Goal: Transaction & Acquisition: Purchase product/service

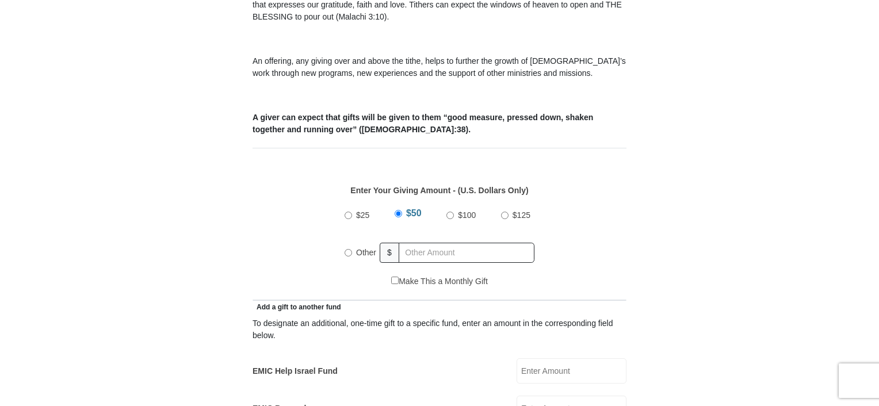
scroll to position [403, 0]
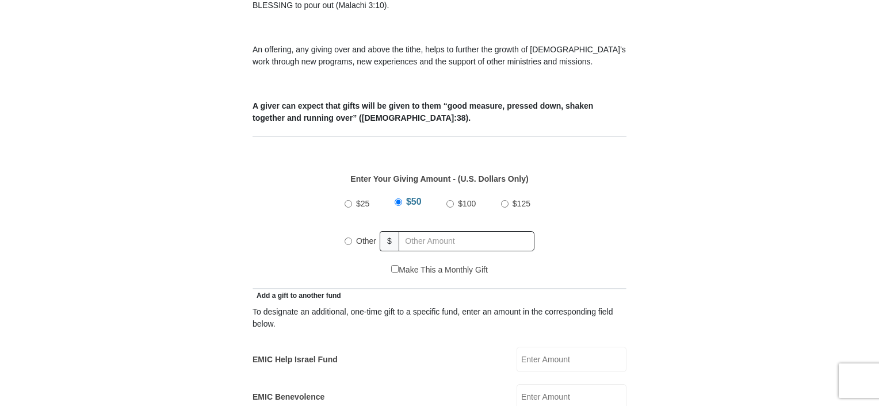
click at [354, 228] on label "Other" at bounding box center [366, 240] width 28 height 25
click at [352, 238] on input "Other" at bounding box center [347, 241] width 7 height 7
radio input "true"
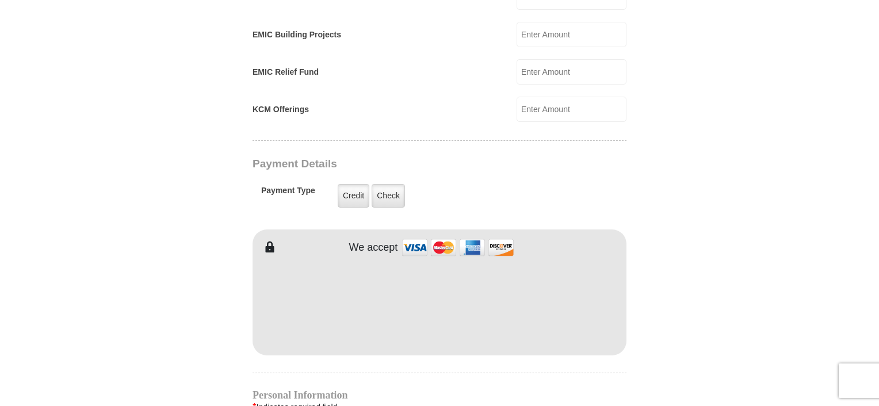
scroll to position [805, 0]
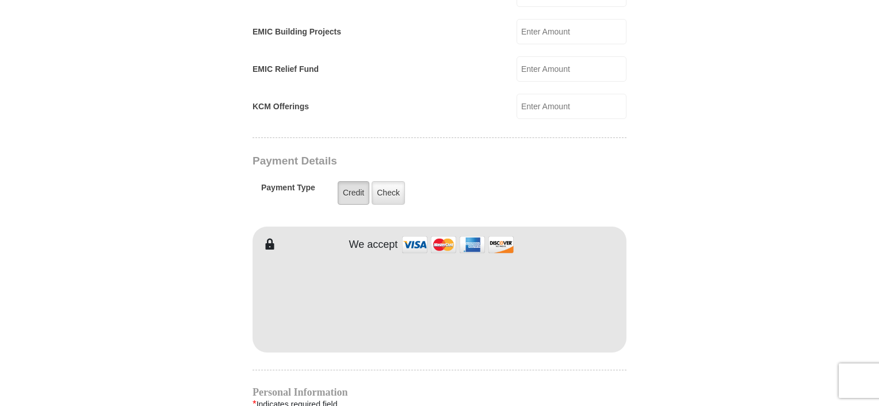
type input "345.00"
click at [361, 181] on label "Credit" at bounding box center [354, 193] width 32 height 24
click at [0, 0] on input "Credit" at bounding box center [0, 0] width 0 height 0
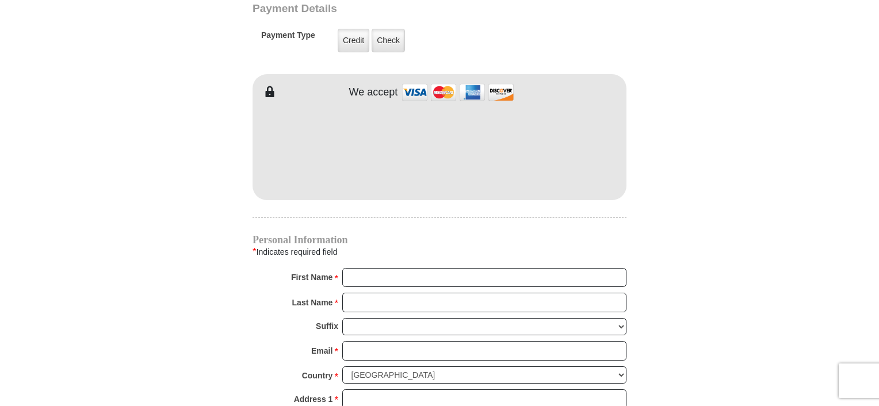
scroll to position [978, 0]
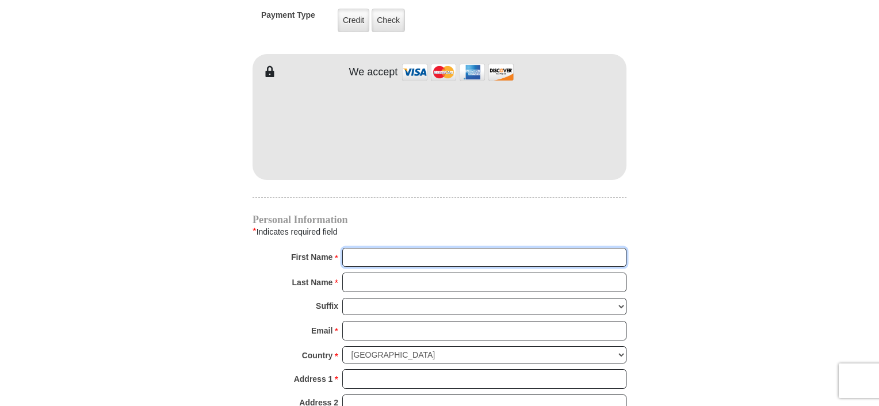
click at [380, 248] on input "First Name *" at bounding box center [484, 258] width 284 height 20
type input "[PERSON_NAME] & [PERSON_NAME]"
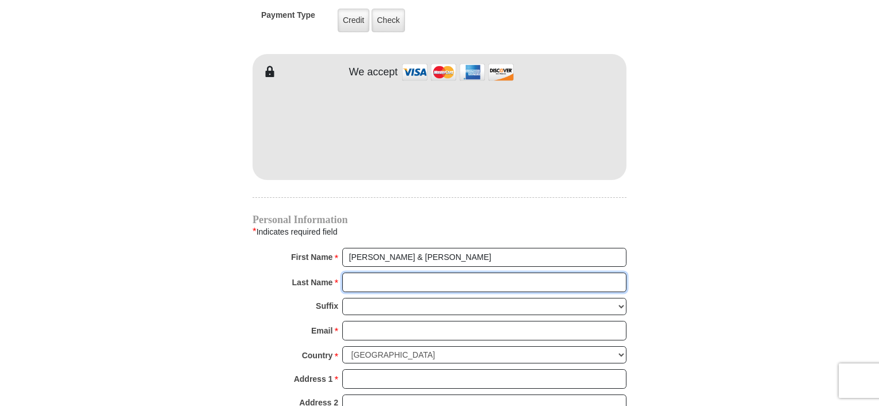
click at [396, 273] on input "Last Name *" at bounding box center [484, 283] width 284 height 20
type input "[PERSON_NAME]"
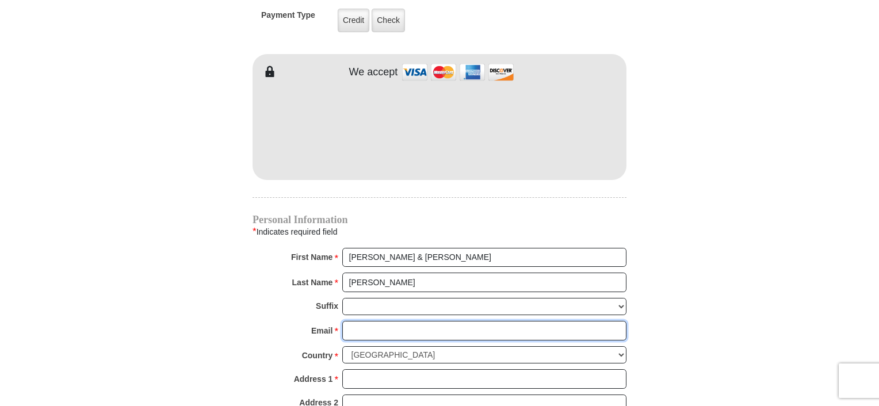
click at [387, 321] on input "Email *" at bounding box center [484, 331] width 284 height 20
type input "[EMAIL_ADDRESS][DOMAIN_NAME]"
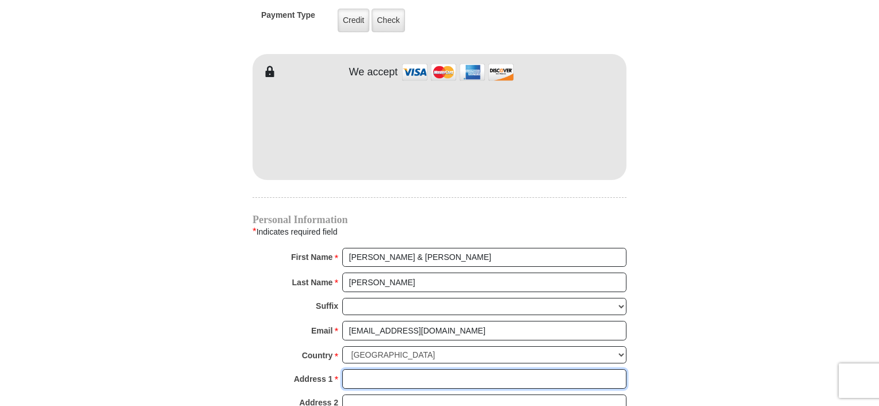
type input "754 Conestoga Trail"
type input "[PERSON_NAME]"
select select "[GEOGRAPHIC_DATA]"
type input "76078"
type input "2108438929"
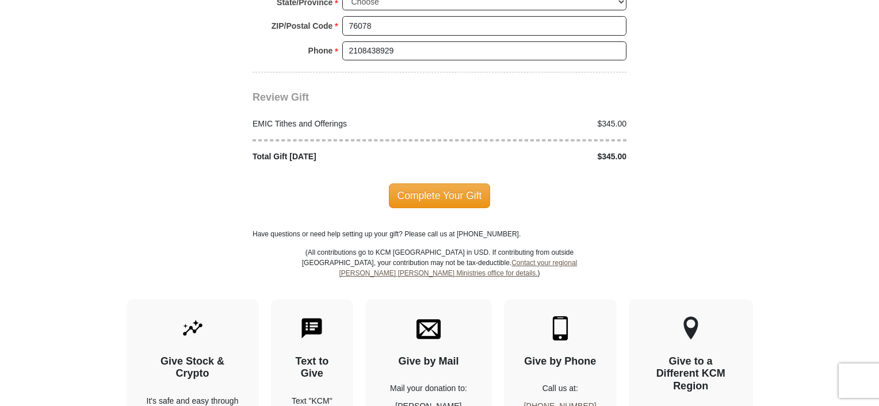
scroll to position [1372, 0]
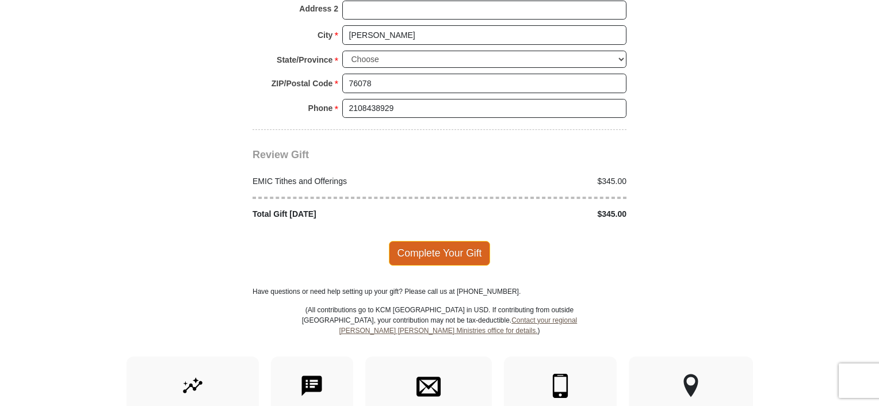
click at [456, 241] on span "Complete Your Gift" at bounding box center [440, 253] width 102 height 24
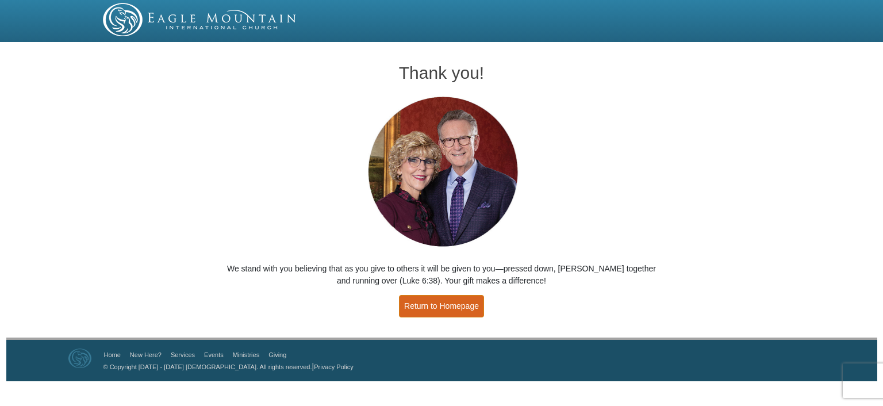
click at [443, 305] on link "Return to Homepage" at bounding box center [441, 306] width 85 height 22
